Goal: Task Accomplishment & Management: Manage account settings

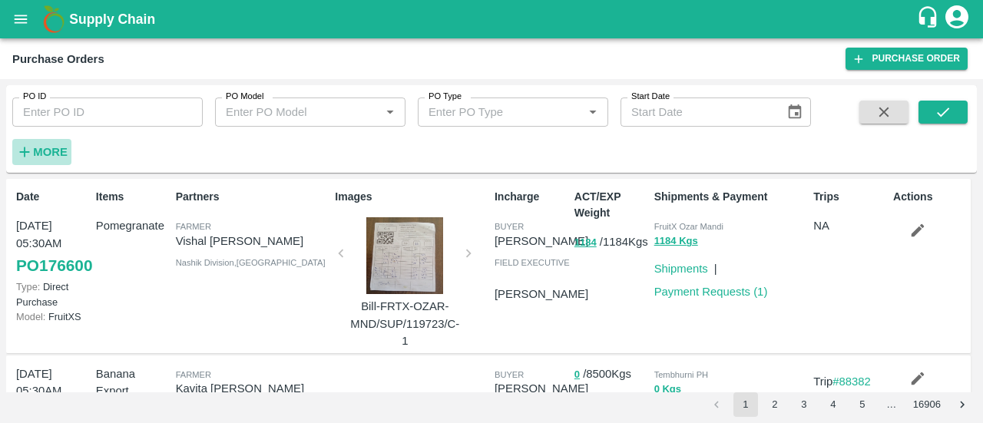
drag, startPoint x: 0, startPoint y: 0, endPoint x: 42, endPoint y: 152, distance: 157.9
click at [42, 152] on strong "More" at bounding box center [50, 152] width 35 height 12
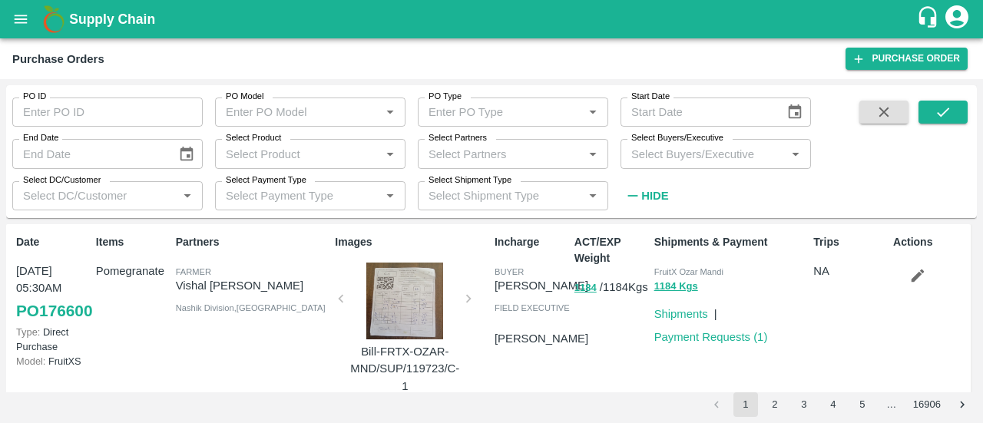
click at [452, 158] on input "Select Partners" at bounding box center [501, 154] width 156 height 20
paste input "8278817203"
type input "8278817203"
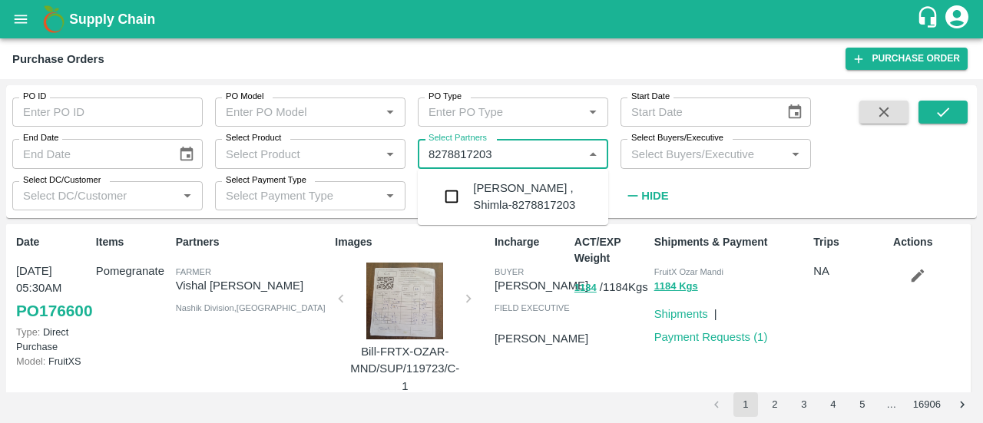
click at [519, 198] on div "[PERSON_NAME] , Shimla-8278817203" at bounding box center [534, 197] width 123 height 35
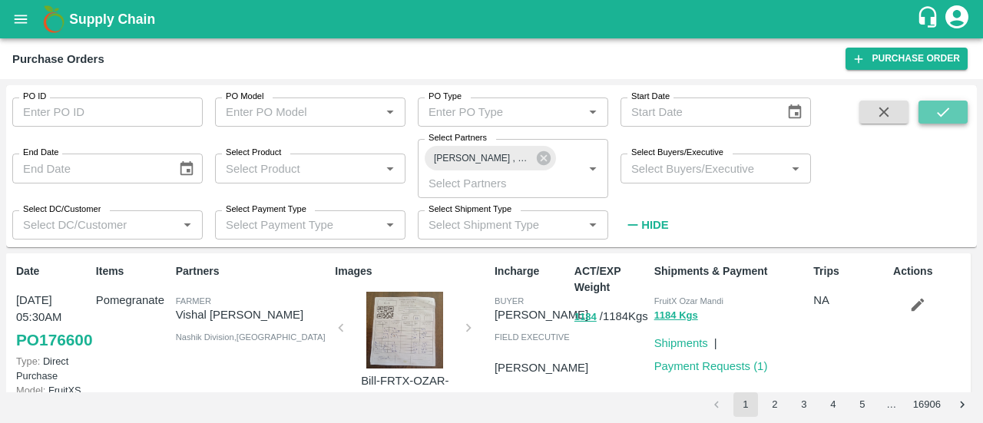
click at [948, 118] on icon "submit" at bounding box center [943, 112] width 17 height 17
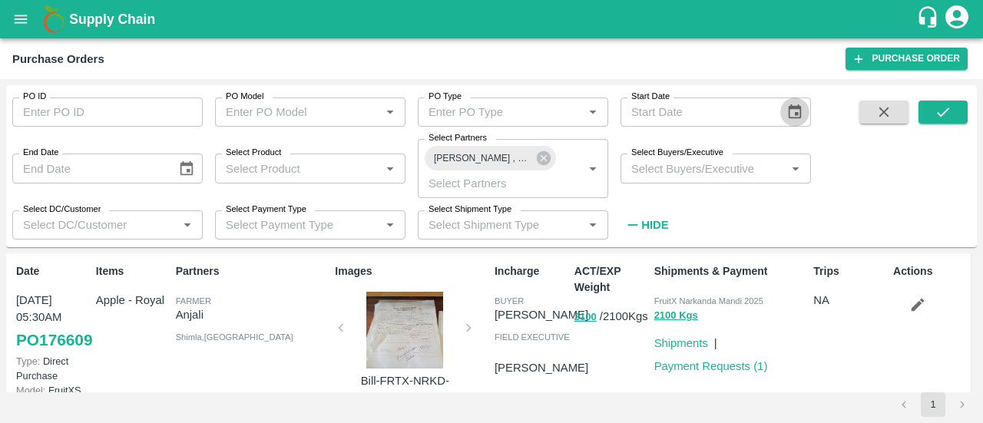
click at [804, 114] on button "Choose date" at bounding box center [795, 112] width 29 height 29
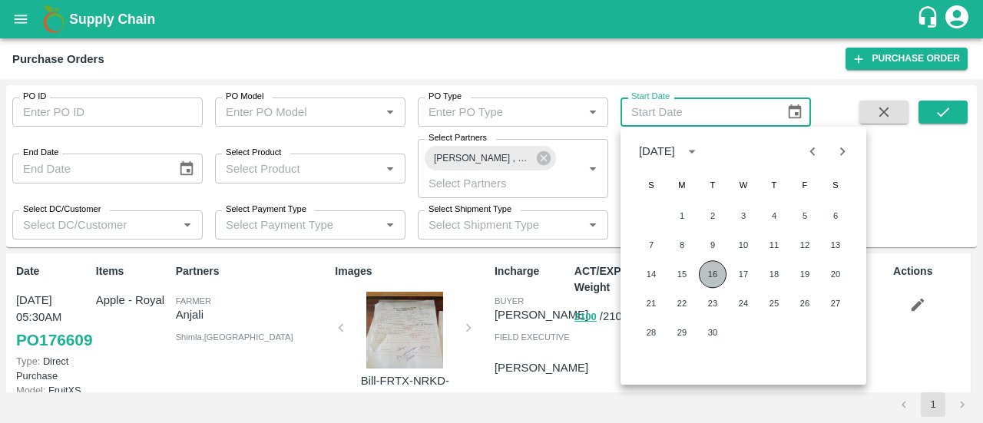
click at [718, 278] on button "16" at bounding box center [713, 274] width 28 height 28
type input "[DATE]"
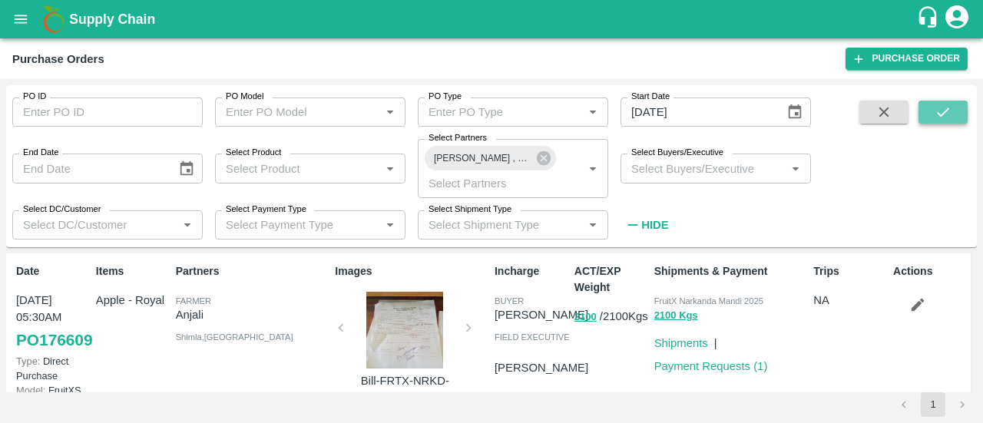
click at [951, 108] on icon "submit" at bounding box center [943, 112] width 17 height 17
click at [694, 361] on link "Payment Requests ( 1 )" at bounding box center [712, 366] width 114 height 12
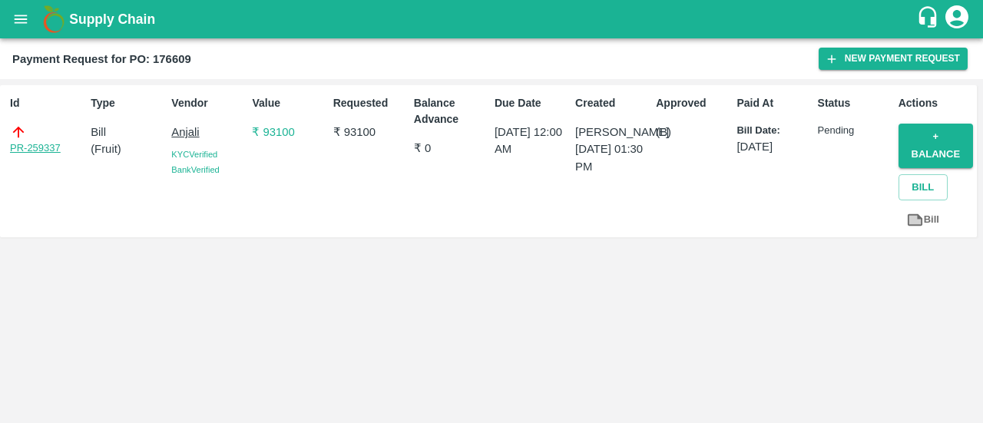
click at [45, 151] on link "PR-259337" at bounding box center [35, 148] width 51 height 15
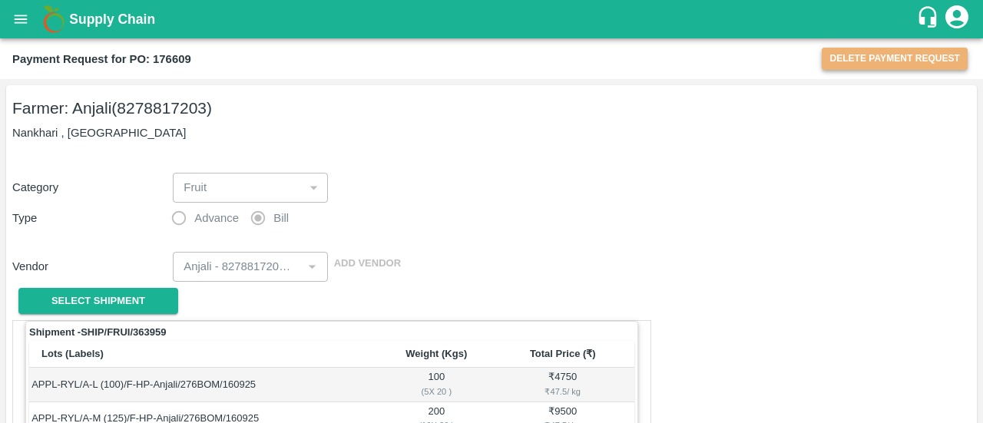
click at [846, 51] on button "Delete Payment Request" at bounding box center [895, 59] width 146 height 22
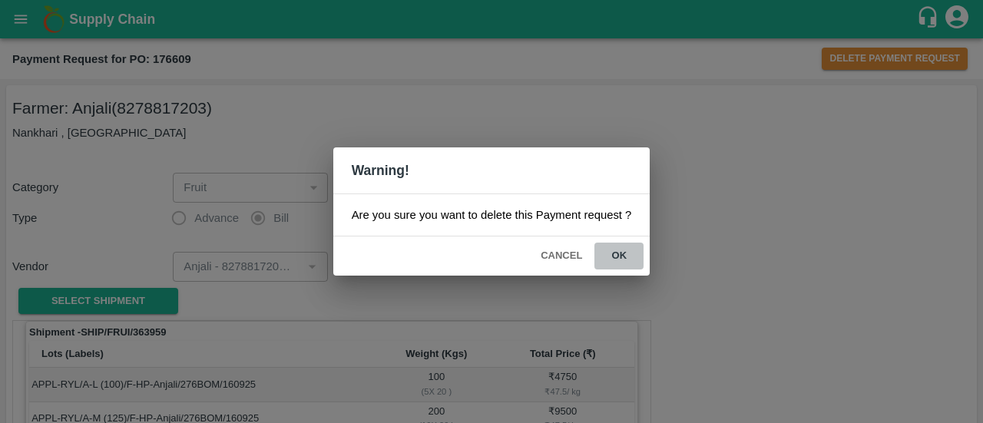
click at [619, 256] on button "ok" at bounding box center [619, 256] width 49 height 27
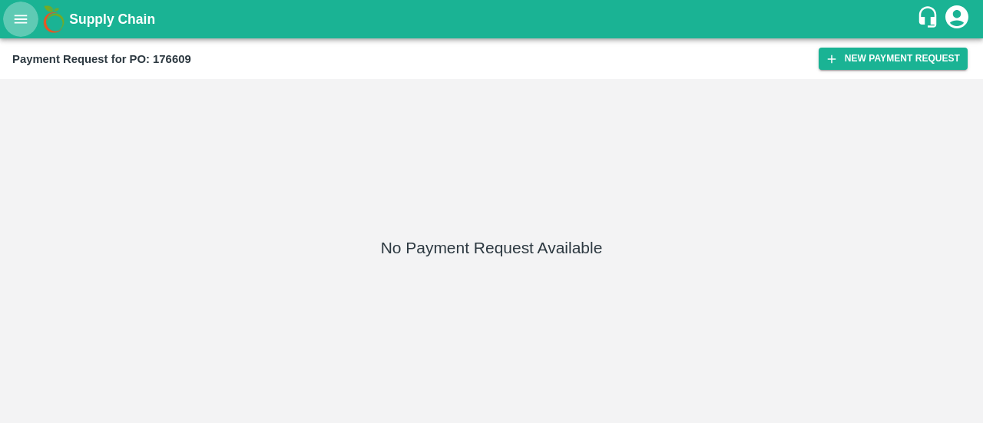
click at [11, 18] on button "open drawer" at bounding box center [20, 19] width 35 height 35
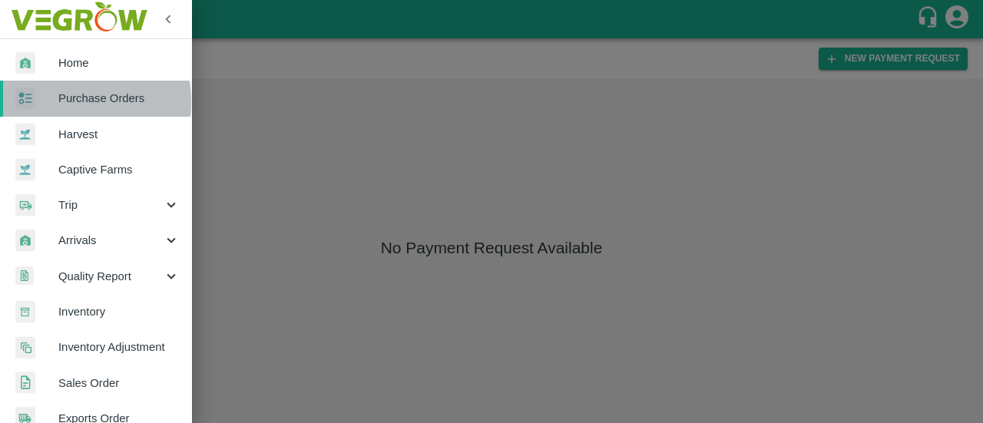
click at [63, 101] on span "Purchase Orders" at bounding box center [118, 98] width 121 height 17
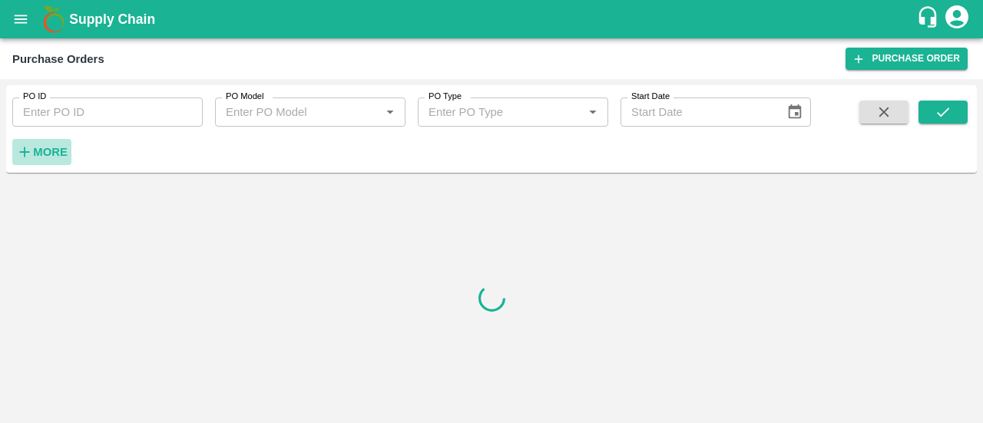
click at [54, 151] on strong "More" at bounding box center [50, 152] width 35 height 12
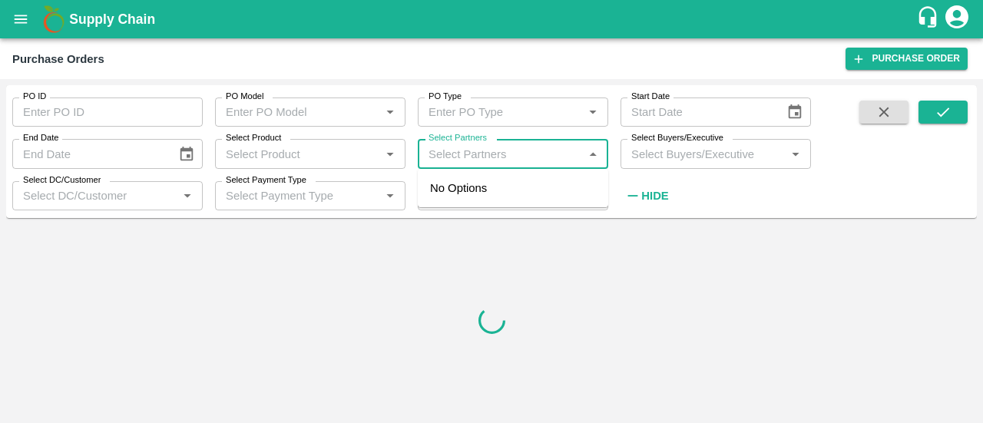
click at [502, 154] on input "Select Partners" at bounding box center [501, 154] width 156 height 20
paste input "8278817203"
type input "8278817203"
click at [480, 198] on div "[PERSON_NAME] , Shimla-8278817203" at bounding box center [534, 197] width 123 height 35
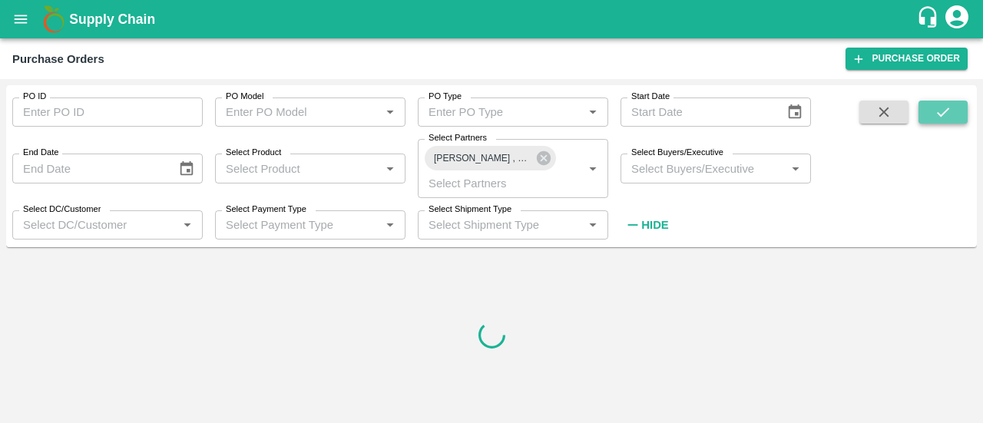
click at [950, 111] on icon "submit" at bounding box center [943, 112] width 17 height 17
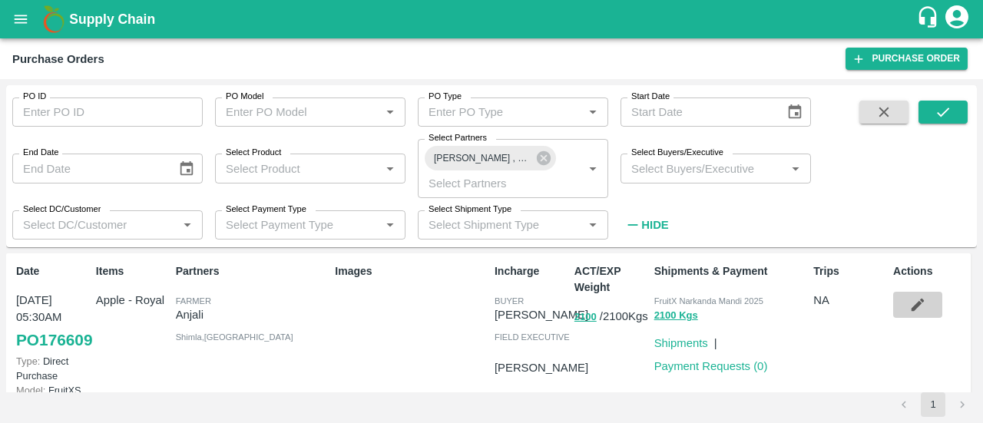
click at [910, 300] on icon "button" at bounding box center [918, 305] width 17 height 17
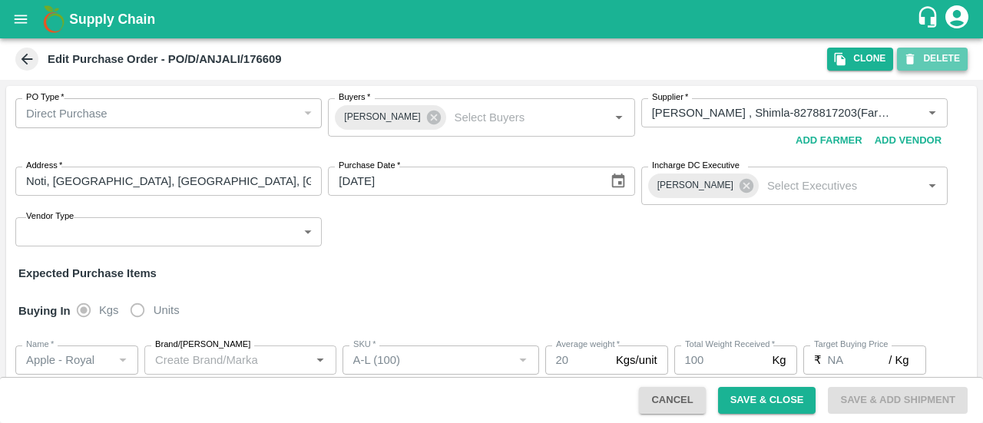
click at [924, 56] on button "DELETE" at bounding box center [932, 59] width 71 height 22
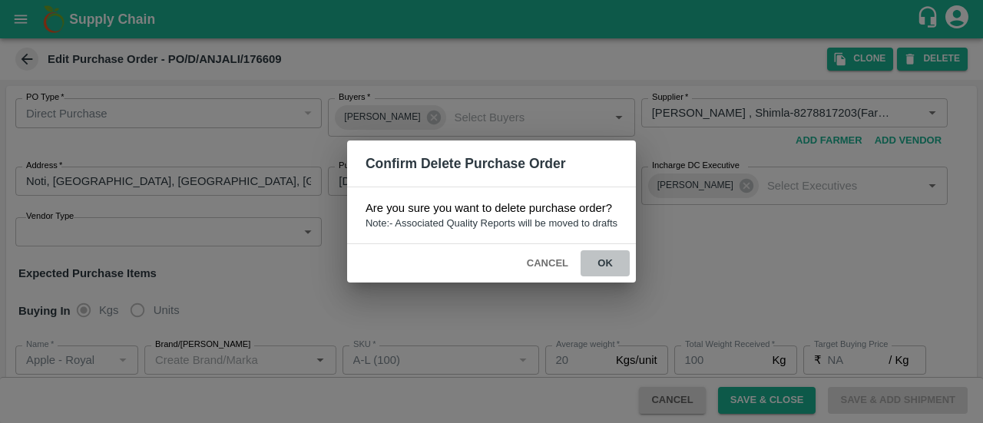
click at [596, 270] on button "ok" at bounding box center [605, 263] width 49 height 27
